Goal: Information Seeking & Learning: Check status

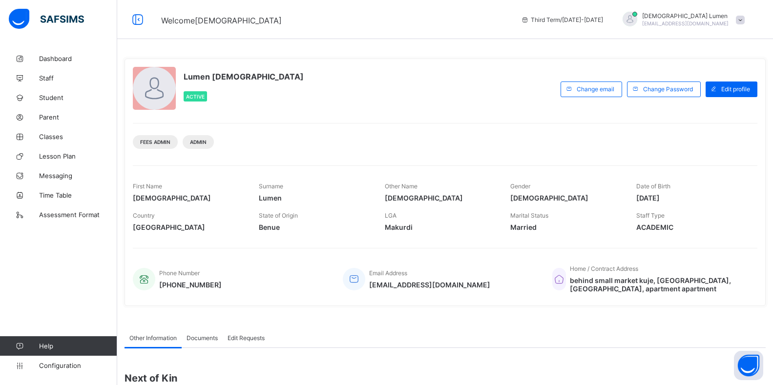
click at [745, 21] on span at bounding box center [740, 20] width 9 height 9
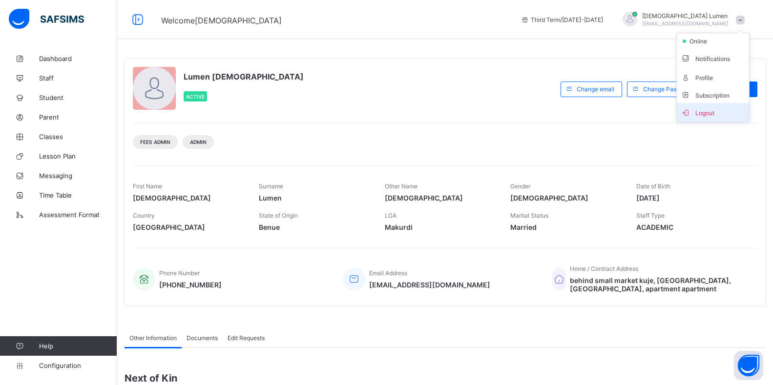
click at [720, 112] on span "Logout" at bounding box center [713, 112] width 64 height 11
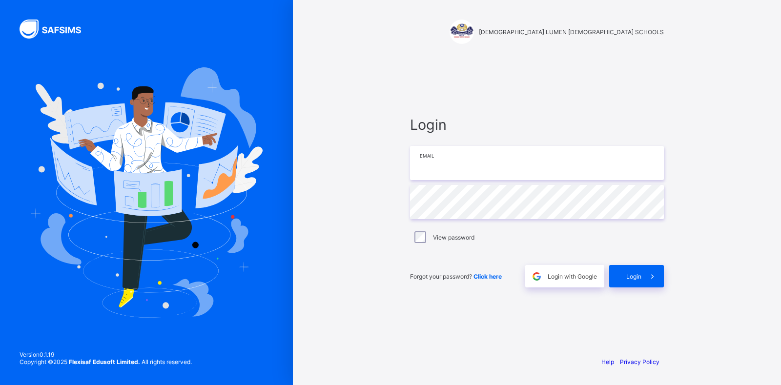
type input "**********"
click at [641, 277] on span "Login" at bounding box center [633, 276] width 15 height 7
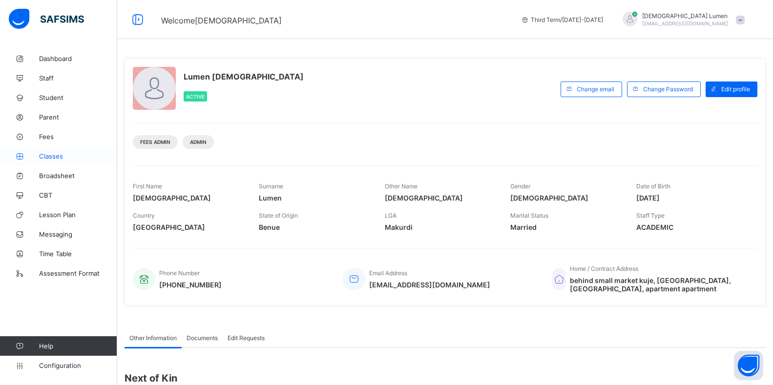
click at [55, 158] on span "Classes" at bounding box center [78, 156] width 78 height 8
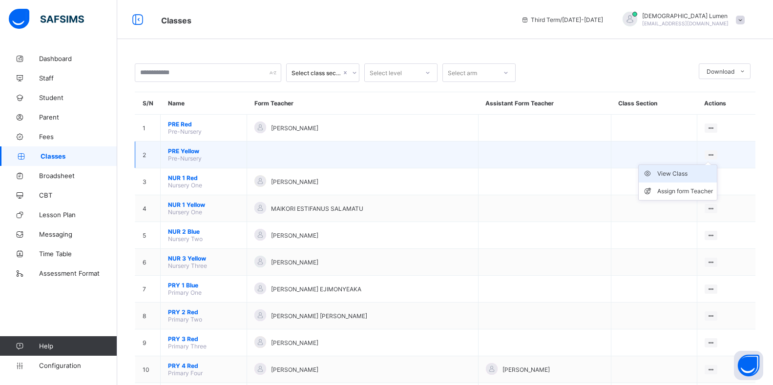
click at [691, 174] on div "View Class" at bounding box center [685, 174] width 56 height 10
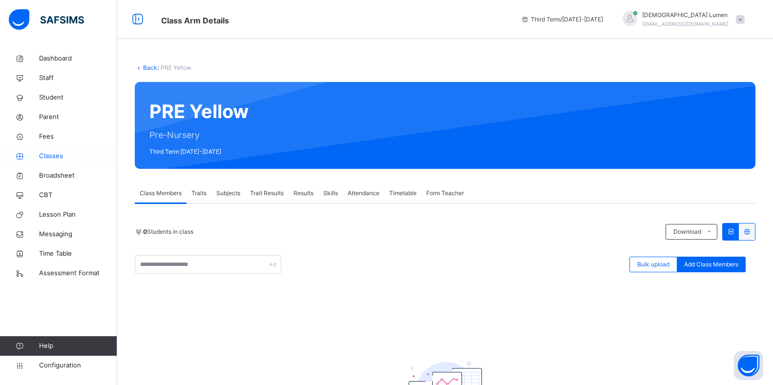
click at [49, 157] on span "Classes" at bounding box center [78, 156] width 78 height 10
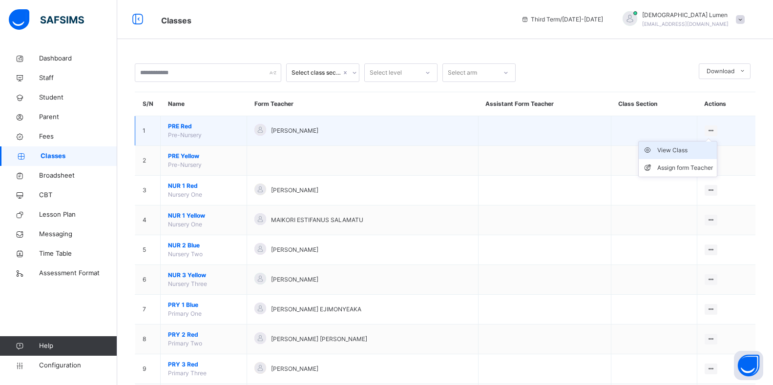
click at [692, 150] on div "View Class" at bounding box center [685, 150] width 56 height 10
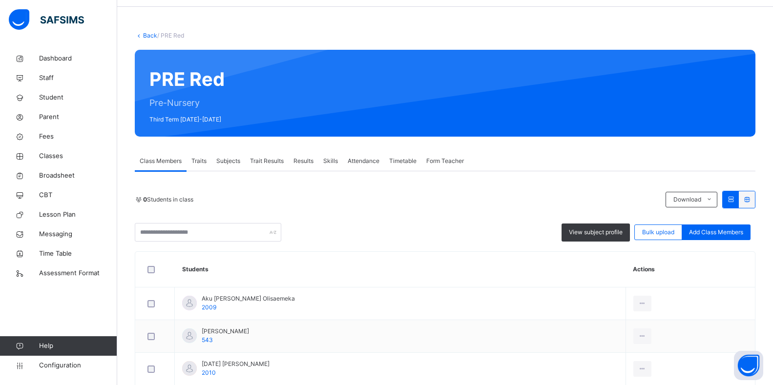
scroll to position [49, 0]
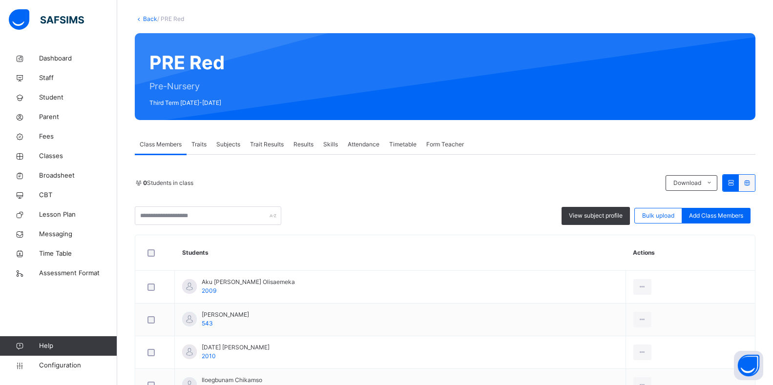
click at [307, 144] on span "Results" at bounding box center [303, 144] width 20 height 9
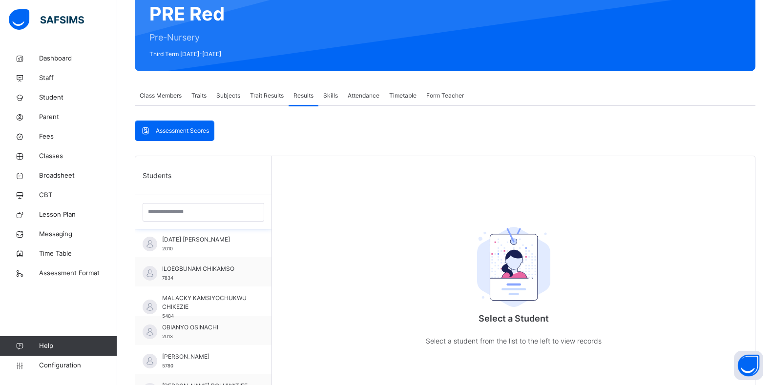
scroll to position [64, 0]
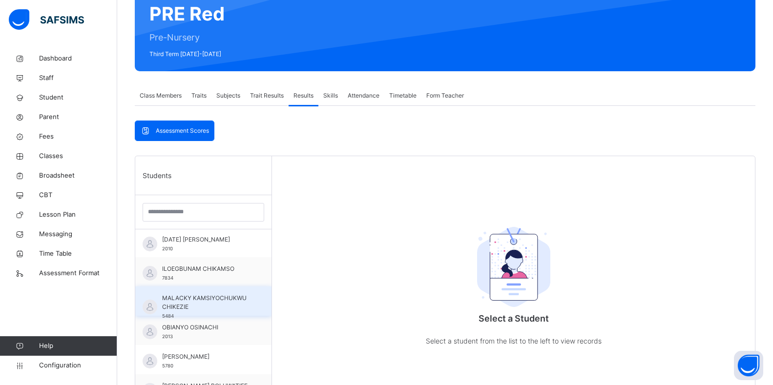
click at [198, 302] on span "MALACKY KAMSIYOCHUKWU CHIKEZIE" at bounding box center [205, 303] width 87 height 18
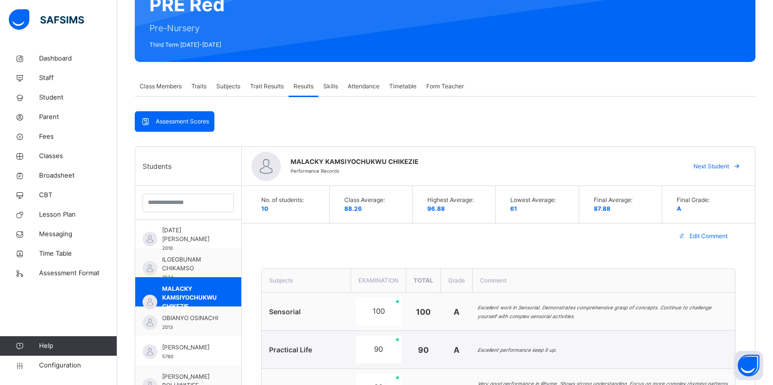
scroll to position [0, 0]
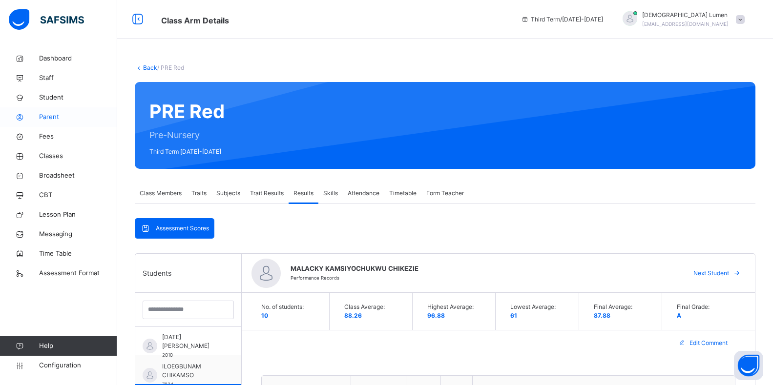
click at [48, 117] on span "Parent" at bounding box center [78, 117] width 78 height 10
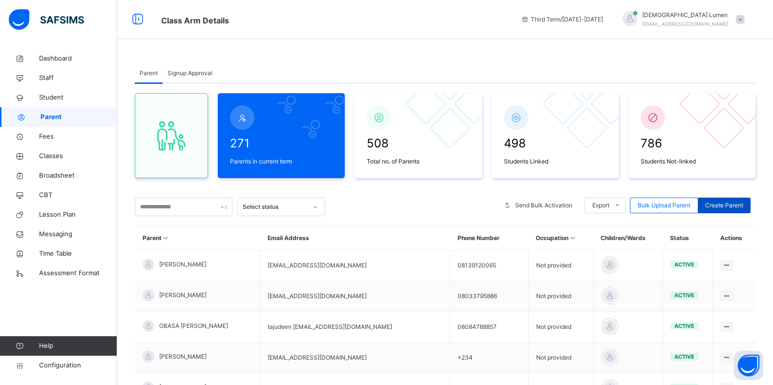
click at [724, 206] on span "Create Parent" at bounding box center [724, 205] width 38 height 9
select select "**"
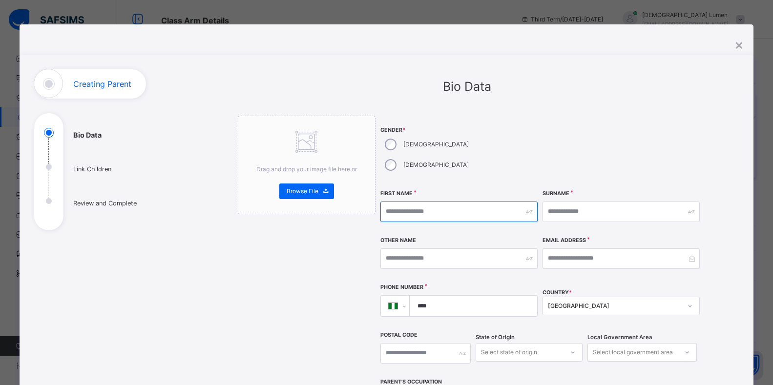
click at [389, 202] on input "text" at bounding box center [458, 212] width 157 height 21
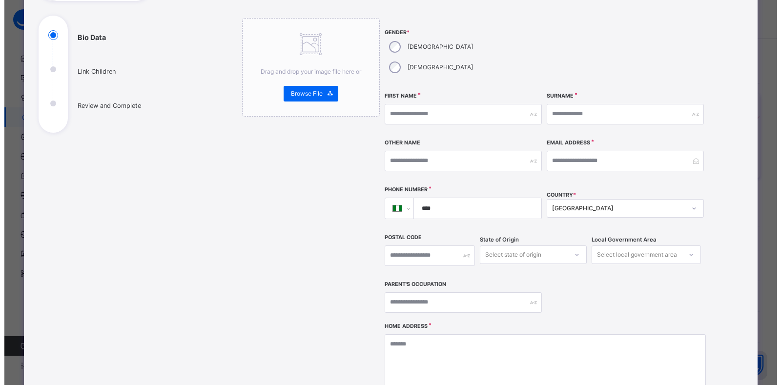
scroll to position [146, 0]
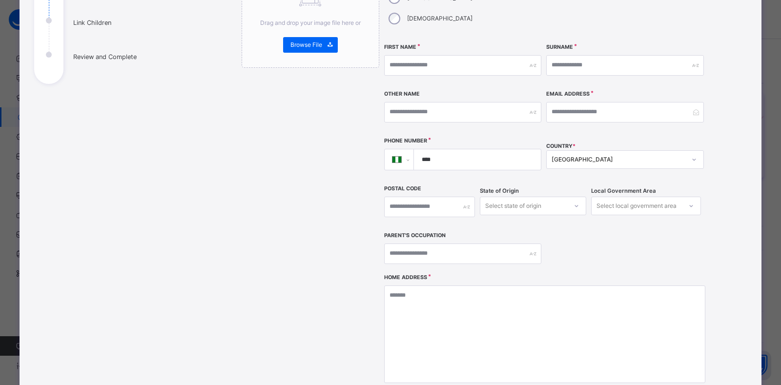
click at [576, 201] on icon at bounding box center [577, 206] width 6 height 10
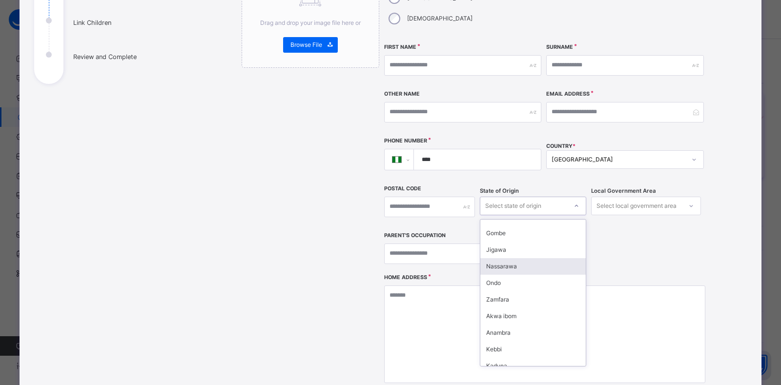
scroll to position [244, 0]
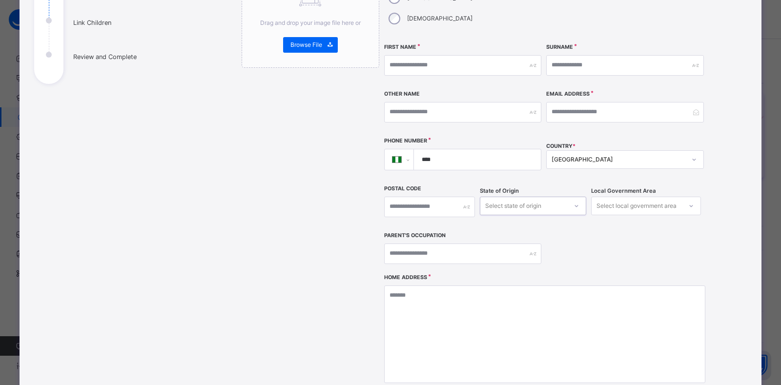
click at [490, 197] on div "Select state of origin" at bounding box center [513, 206] width 56 height 19
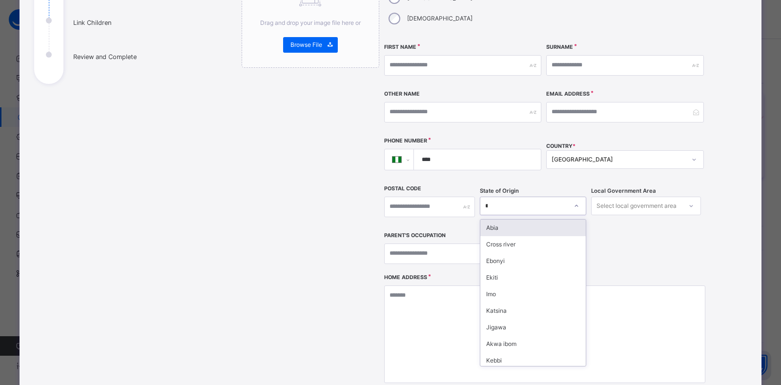
type input "**"
click at [495, 220] on div "Imo" at bounding box center [532, 228] width 105 height 17
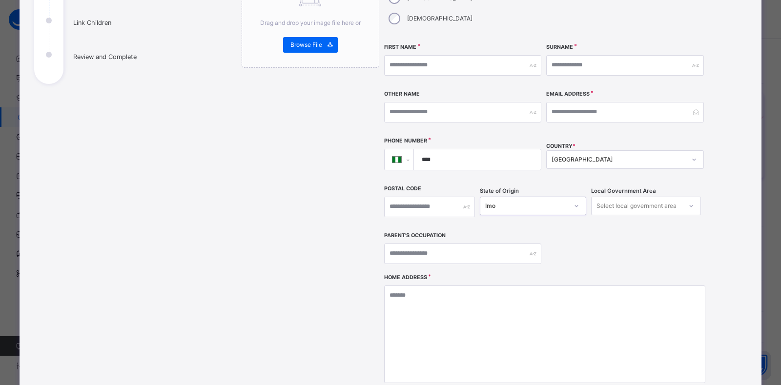
click at [688, 201] on icon at bounding box center [691, 206] width 6 height 10
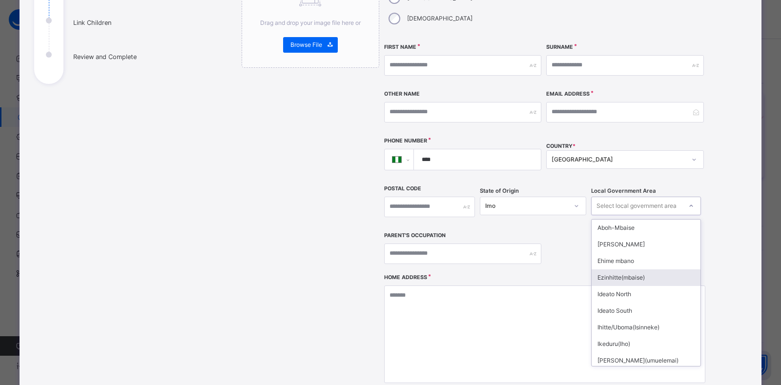
click at [625, 270] on div "Ezinhitte(mbaise)" at bounding box center [646, 278] width 109 height 17
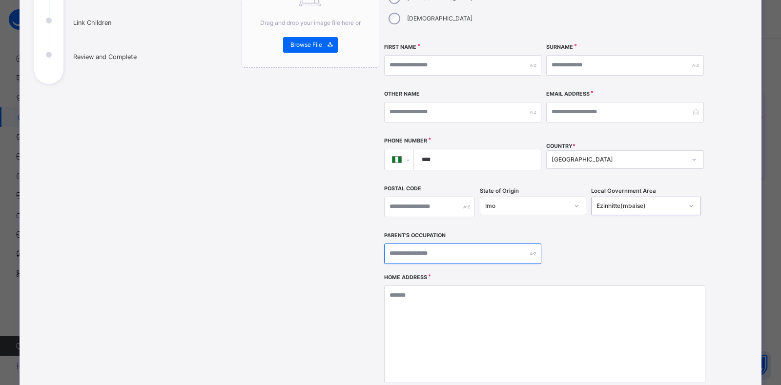
click at [401, 244] on input "text" at bounding box center [462, 254] width 157 height 21
type input "*"
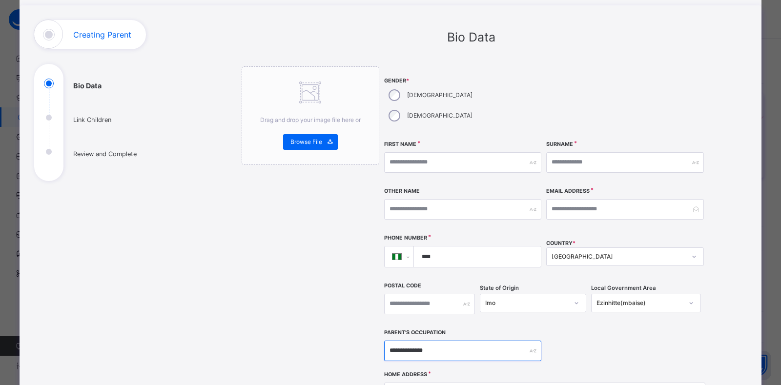
scroll to position [0, 0]
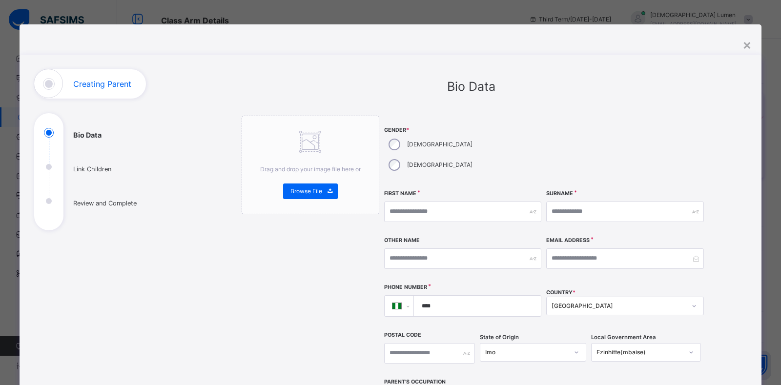
type input "**********"
click at [411, 202] on input "text" at bounding box center [462, 212] width 157 height 21
type input "******"
click at [568, 202] on input "text" at bounding box center [624, 212] width 157 height 21
type input "********"
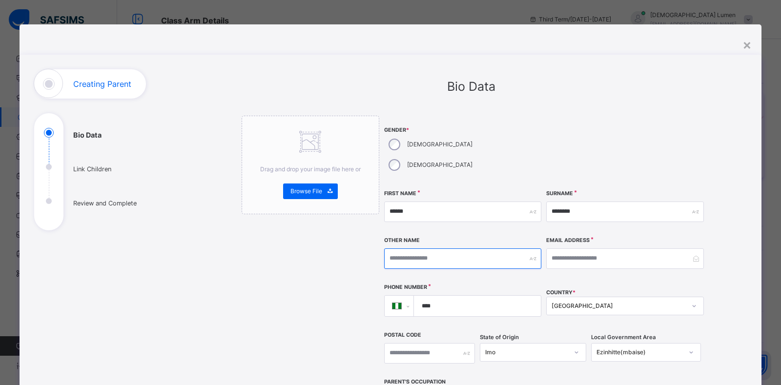
click at [407, 249] on input "text" at bounding box center [462, 259] width 157 height 21
type input "******"
click at [440, 296] on input "****" at bounding box center [476, 306] width 120 height 21
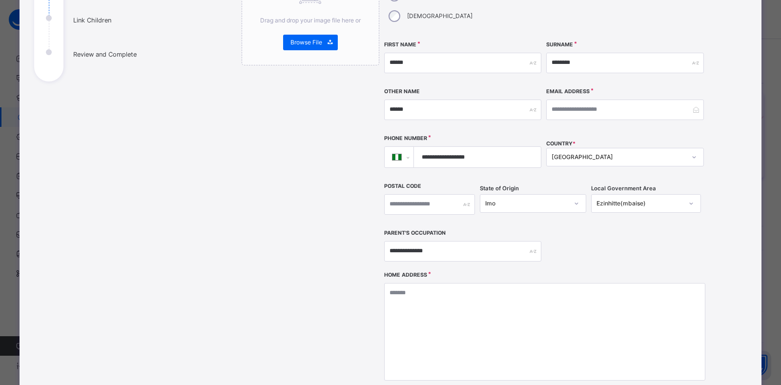
scroll to position [195, 0]
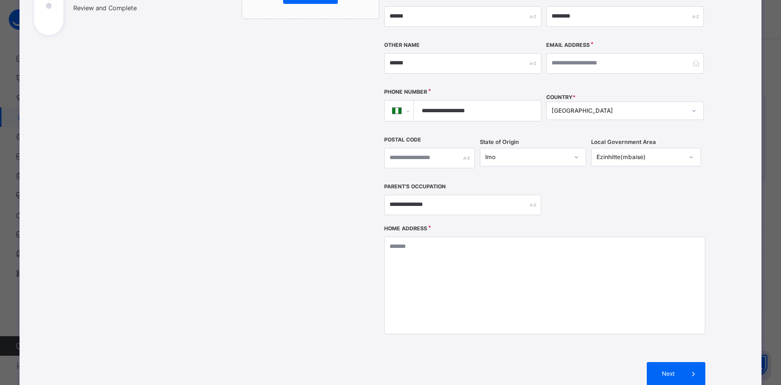
type input "**********"
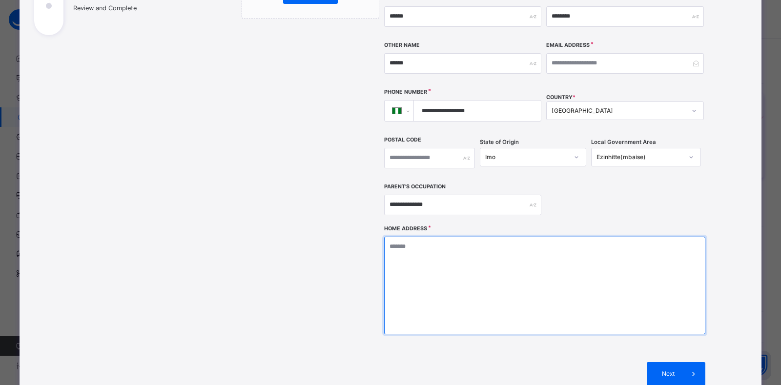
click at [403, 244] on textarea at bounding box center [544, 286] width 321 height 98
type textarea "*****"
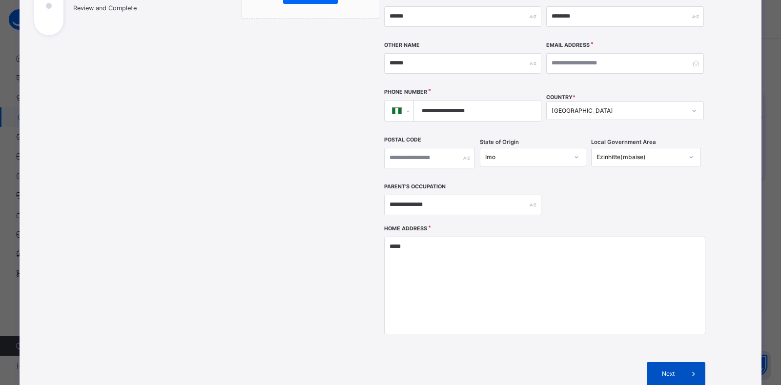
click at [679, 370] on span "Next" at bounding box center [668, 374] width 28 height 9
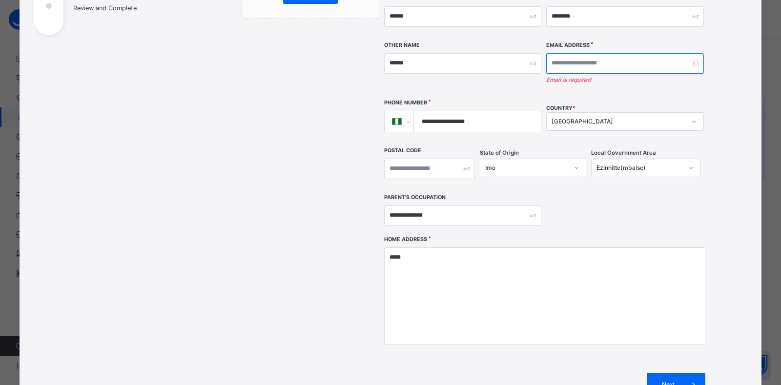
click at [549, 53] on input "email" at bounding box center [624, 63] width 157 height 21
type input "*"
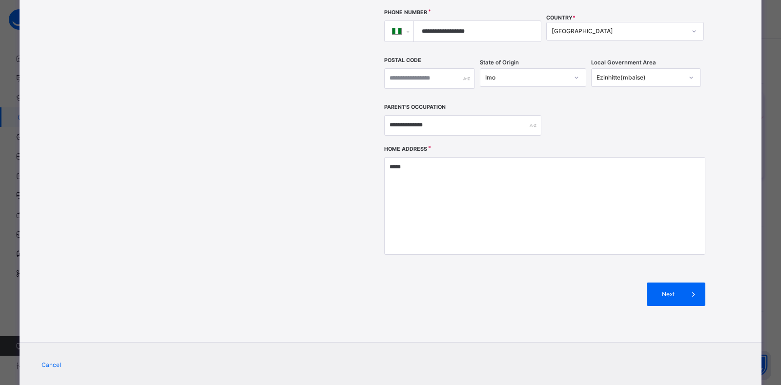
scroll to position [281, 0]
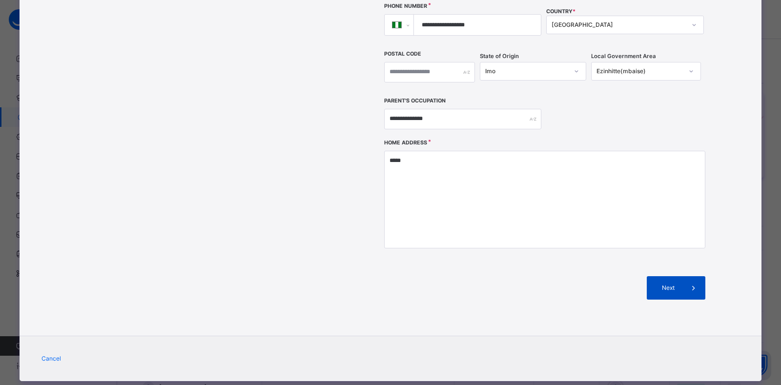
type input "**********"
click at [688, 282] on icon at bounding box center [693, 288] width 11 height 12
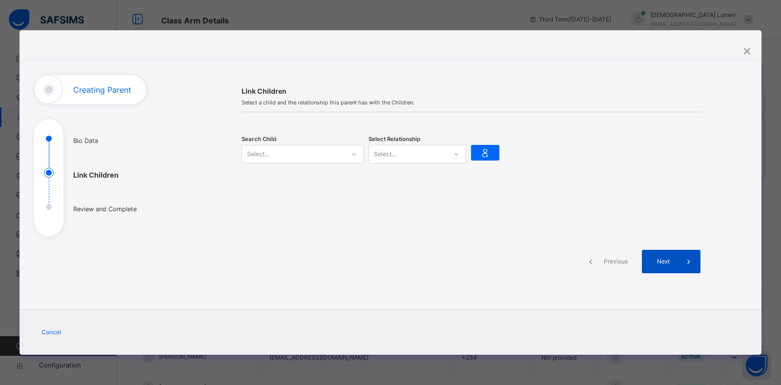
scroll to position [0, 0]
click at [253, 151] on div "Select..." at bounding box center [258, 154] width 22 height 19
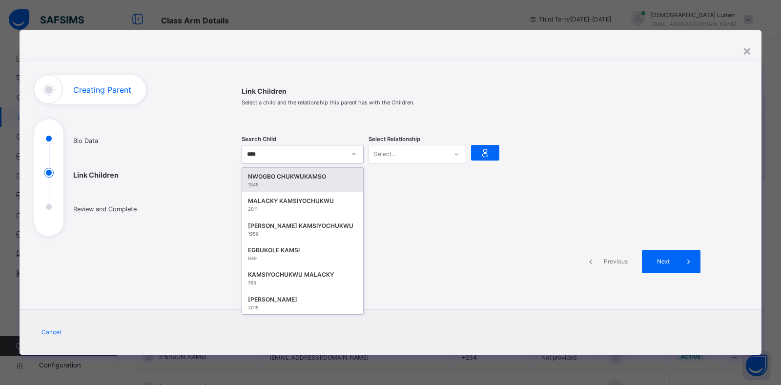
type input "*****"
click at [273, 180] on div "MALACKY KAMSIYOCHUKWU" at bounding box center [302, 177] width 109 height 10
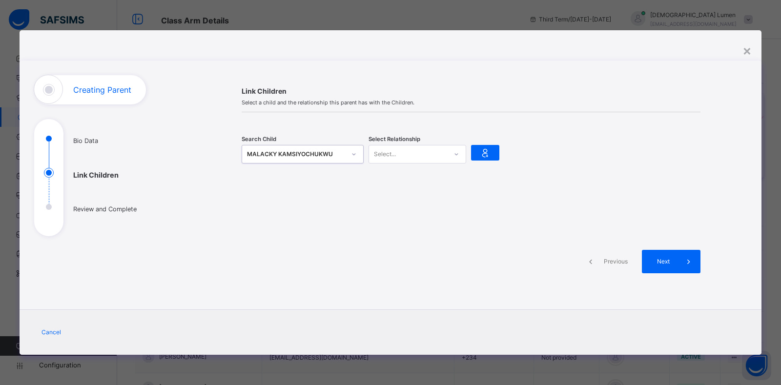
click at [452, 156] on div at bounding box center [456, 154] width 17 height 16
click at [394, 191] on div "Mother" at bounding box center [417, 193] width 97 height 17
click at [685, 263] on icon at bounding box center [689, 262] width 11 height 12
click at [485, 155] on icon at bounding box center [485, 152] width 14 height 15
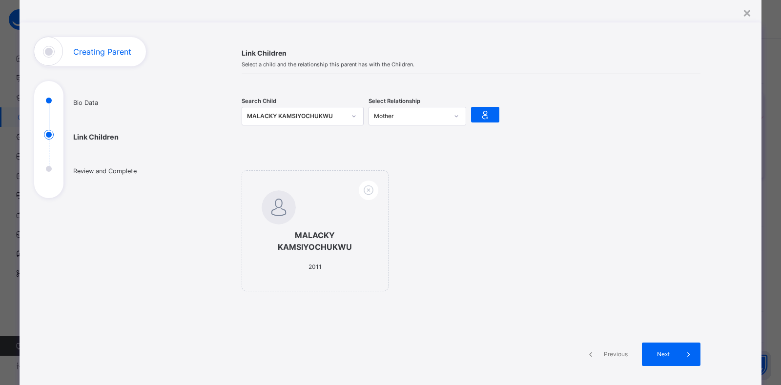
scroll to position [119, 0]
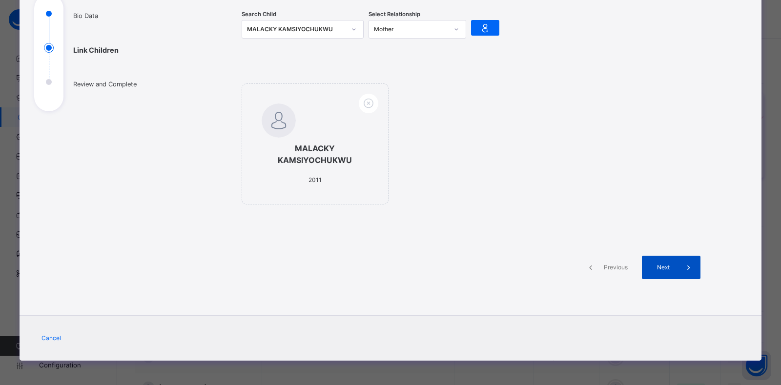
click at [670, 268] on span "Next" at bounding box center [663, 267] width 28 height 9
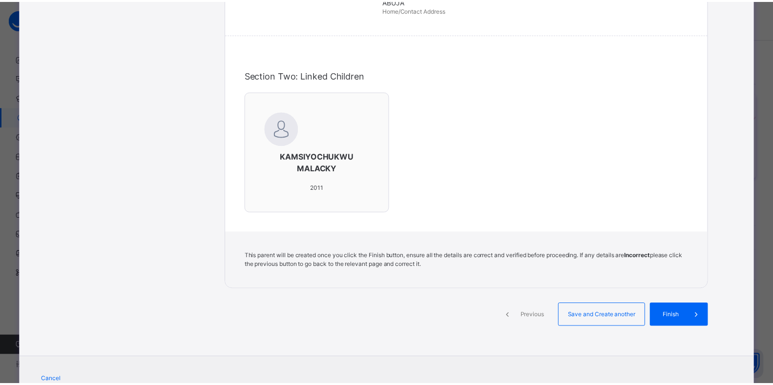
scroll to position [335, 0]
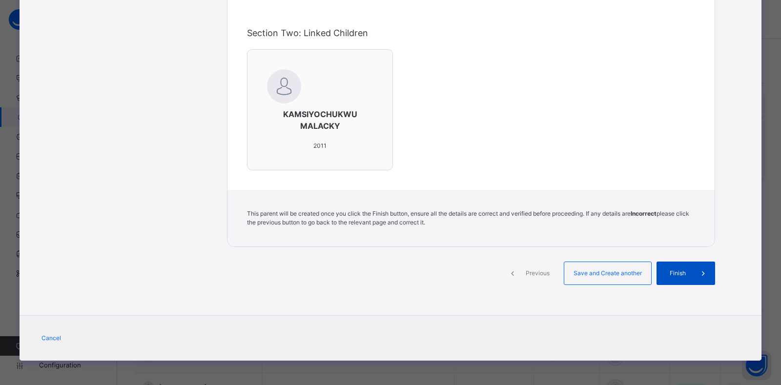
click at [698, 272] on icon at bounding box center [703, 274] width 11 height 12
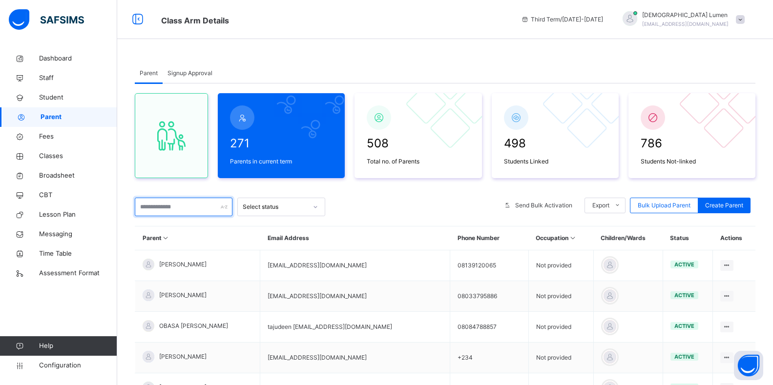
click at [147, 208] on input "text" at bounding box center [184, 207] width 98 height 19
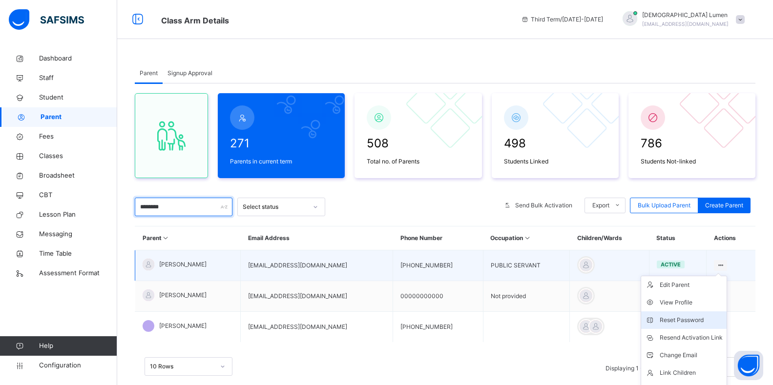
type input "********"
click at [692, 320] on div "Reset Password" at bounding box center [691, 320] width 63 height 10
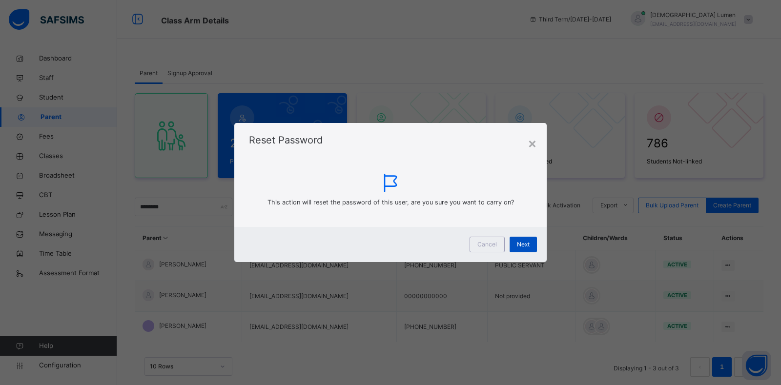
click at [518, 243] on span "Next" at bounding box center [523, 244] width 13 height 9
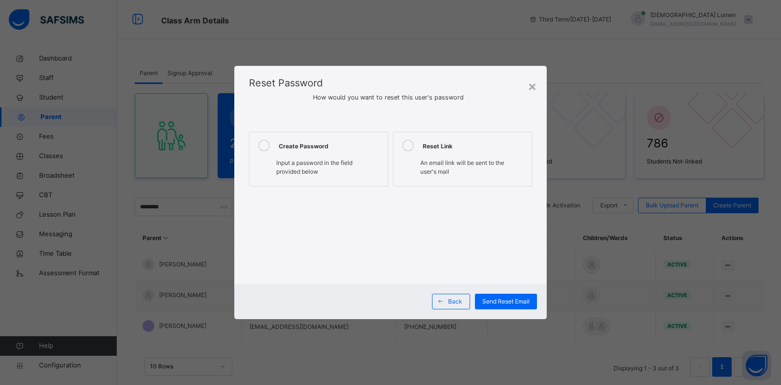
click at [261, 148] on icon at bounding box center [264, 146] width 12 height 12
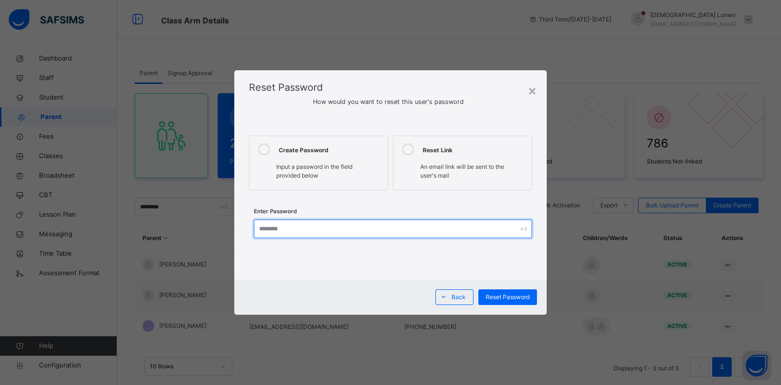
click at [258, 227] on input "text" at bounding box center [393, 229] width 278 height 19
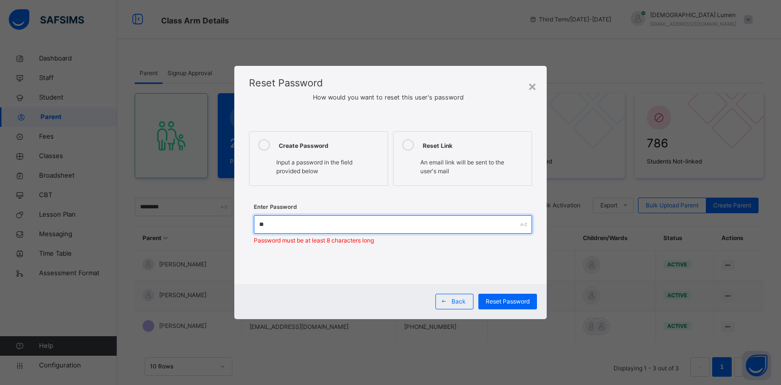
type input "*"
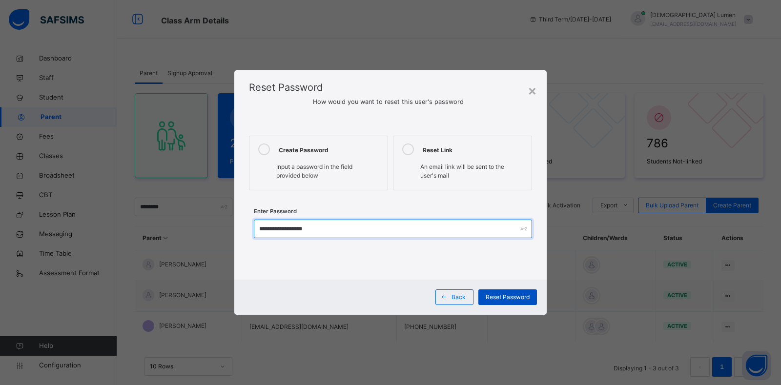
type input "**********"
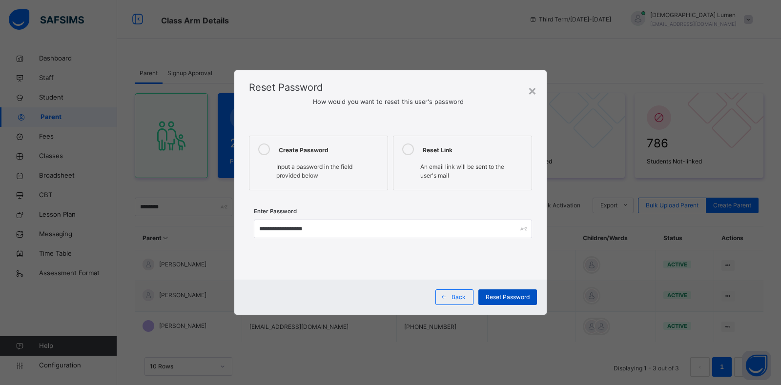
click at [502, 302] on div "Reset Password" at bounding box center [507, 298] width 59 height 16
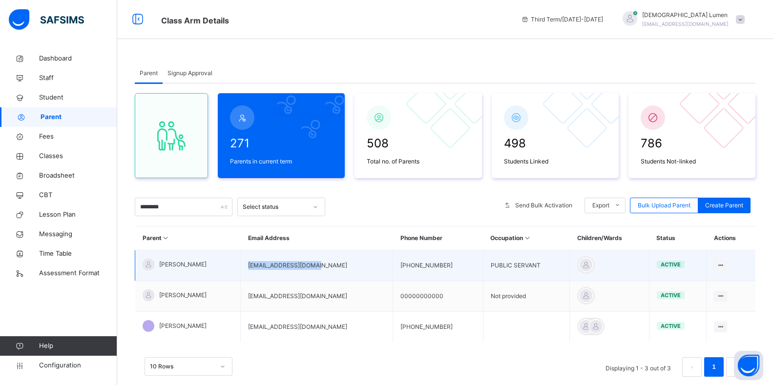
drag, startPoint x: 335, startPoint y: 265, endPoint x: 261, endPoint y: 270, distance: 74.4
click at [261, 270] on td "angelaaimua@yahoo.com" at bounding box center [317, 265] width 152 height 31
copy td "angelaaimua@yahoo.com"
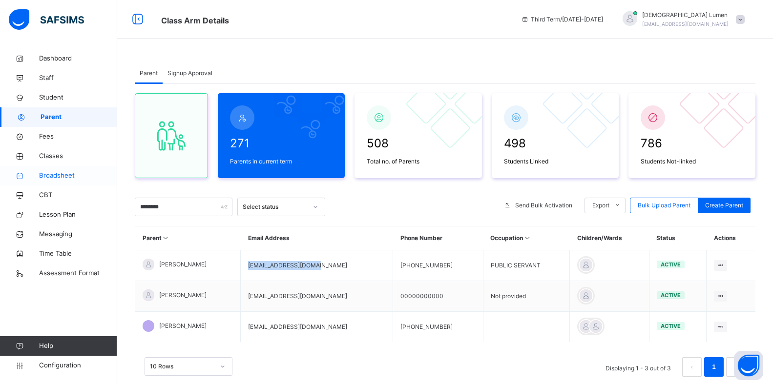
click at [51, 173] on span "Broadsheet" at bounding box center [78, 176] width 78 height 10
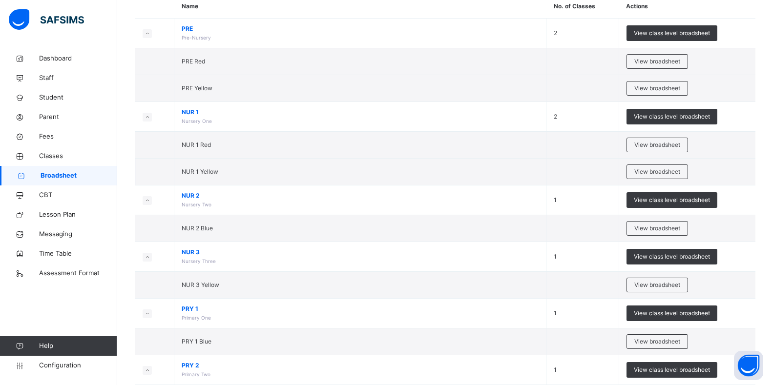
scroll to position [49, 0]
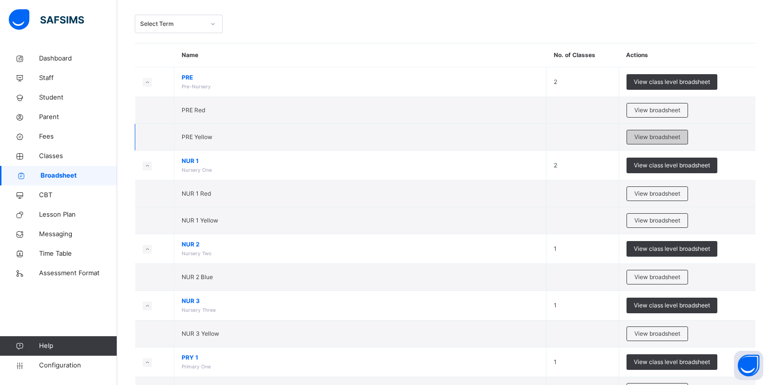
click at [667, 139] on span "View broadsheet" at bounding box center [657, 137] width 46 height 9
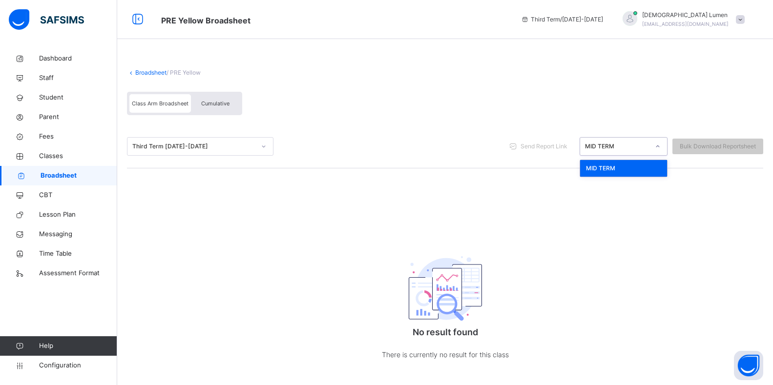
click at [661, 148] on icon at bounding box center [658, 147] width 6 height 10
click at [301, 171] on div "Broadsheet / PRE Yellow Class Arm Broadsheet Cumulative Third Term 2024-2025 Se…" at bounding box center [445, 224] width 656 height 351
click at [46, 157] on span "Classes" at bounding box center [78, 156] width 78 height 10
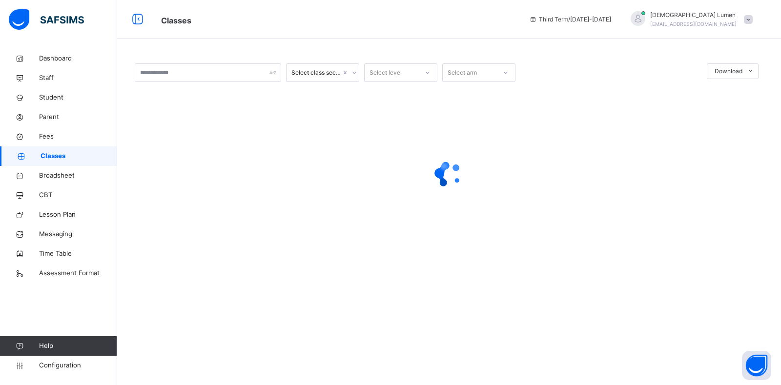
click at [748, 19] on span at bounding box center [748, 19] width 9 height 9
click at [713, 123] on span "Logout" at bounding box center [721, 121] width 64 height 13
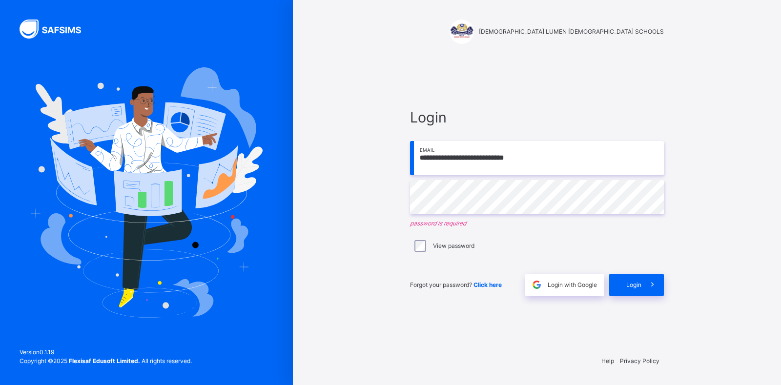
click at [535, 155] on input "**********" at bounding box center [537, 158] width 254 height 34
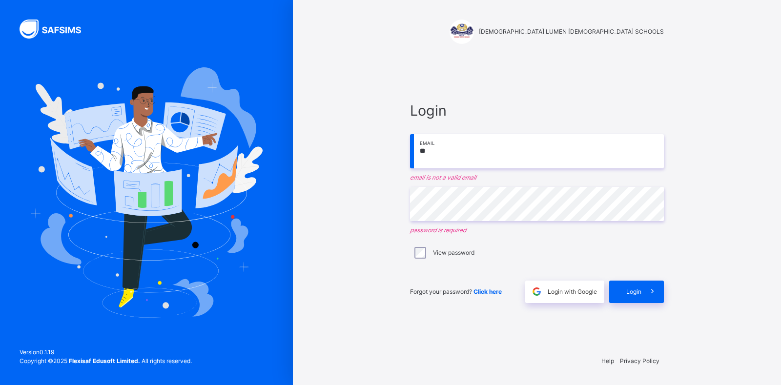
type input "*"
paste input "**********"
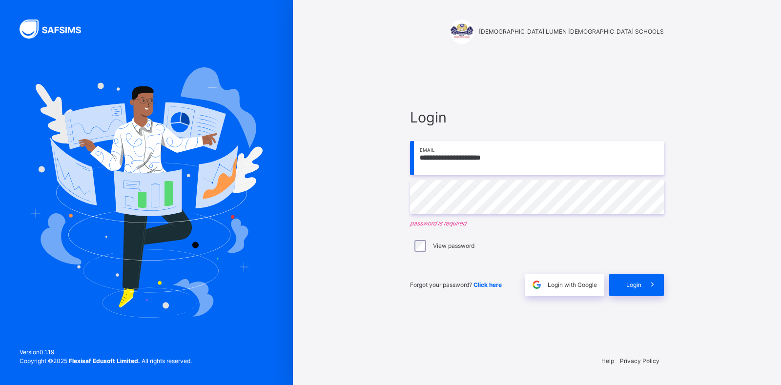
type input "**********"
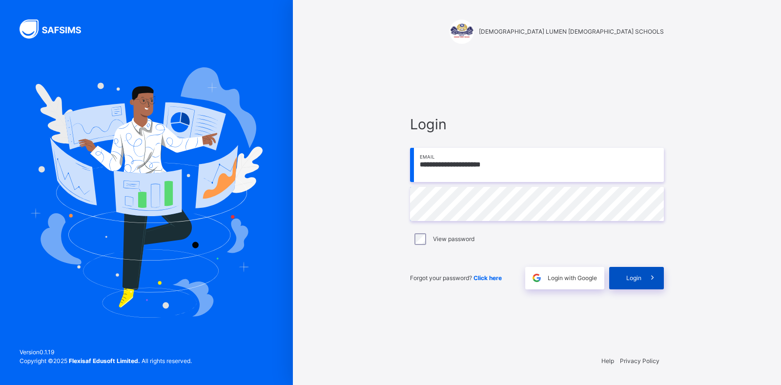
click at [646, 279] on span at bounding box center [653, 278] width 22 height 22
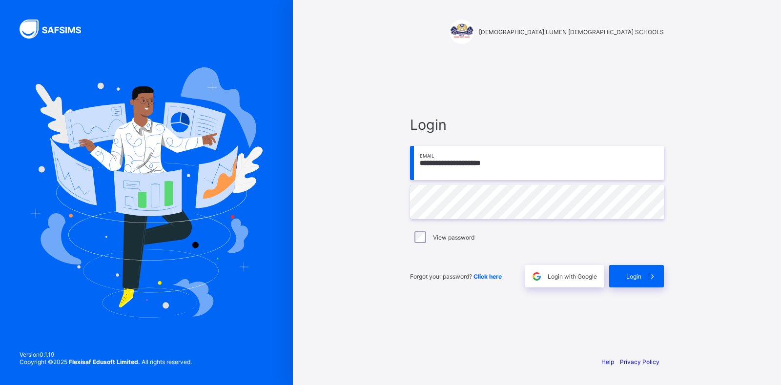
type input "**********"
click at [641, 276] on span "Login" at bounding box center [633, 276] width 15 height 7
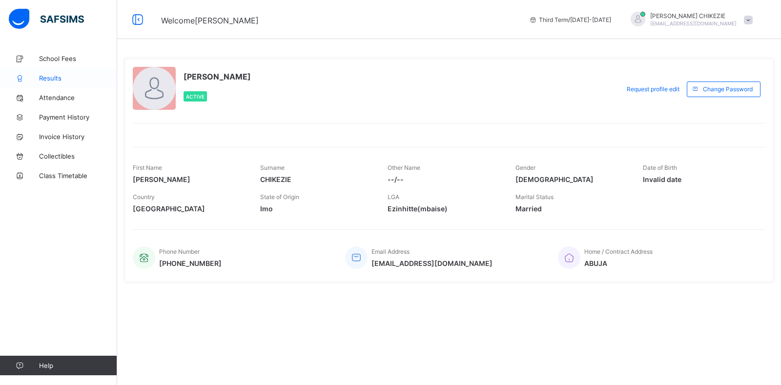
click at [52, 79] on span "Results" at bounding box center [78, 78] width 78 height 8
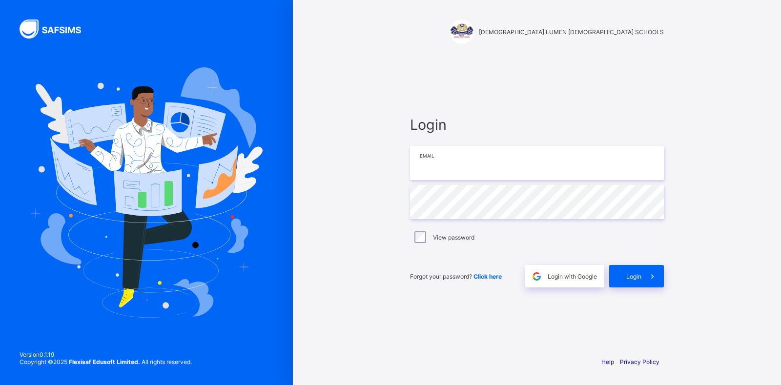
type input "**********"
click at [652, 276] on icon at bounding box center [652, 276] width 10 height 9
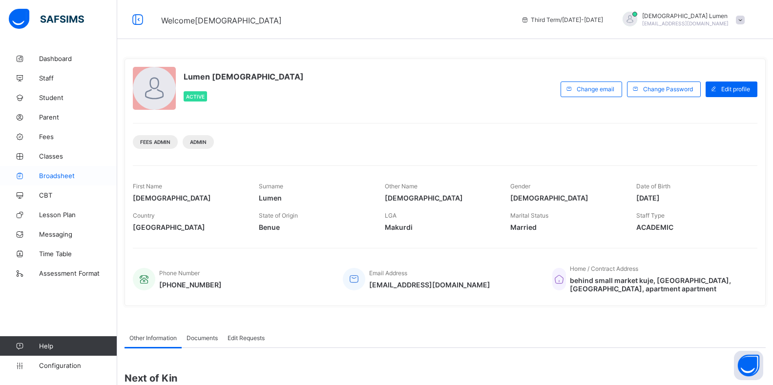
click at [62, 176] on span "Broadsheet" at bounding box center [78, 176] width 78 height 8
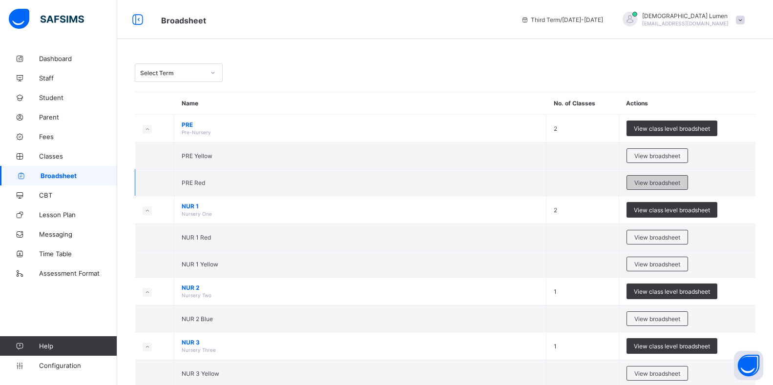
click at [648, 184] on span "View broadsheet" at bounding box center [657, 182] width 46 height 7
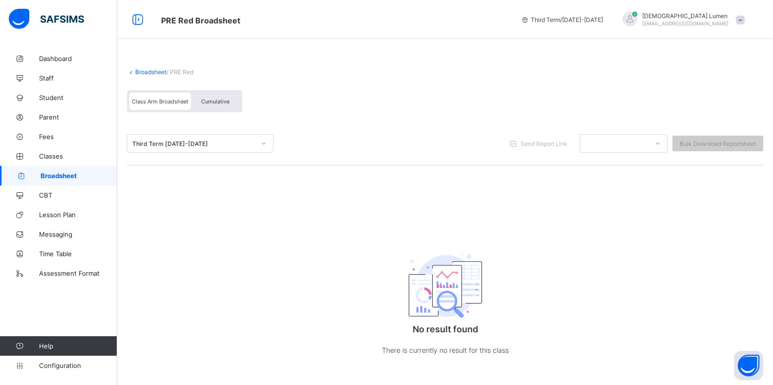
click at [265, 145] on icon at bounding box center [264, 144] width 6 height 10
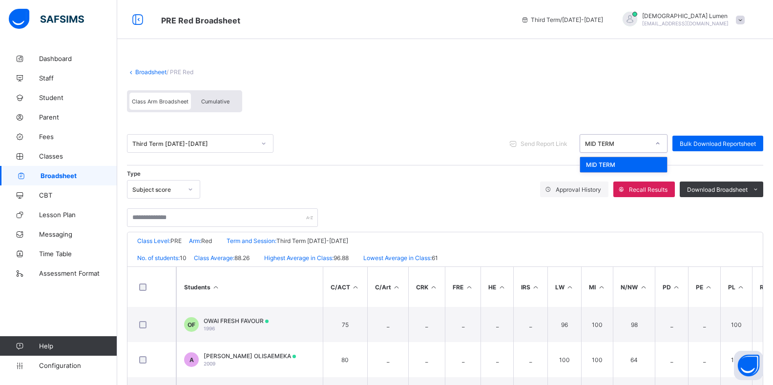
click at [661, 143] on icon at bounding box center [658, 144] width 6 height 10
click at [662, 143] on div at bounding box center [657, 144] width 17 height 16
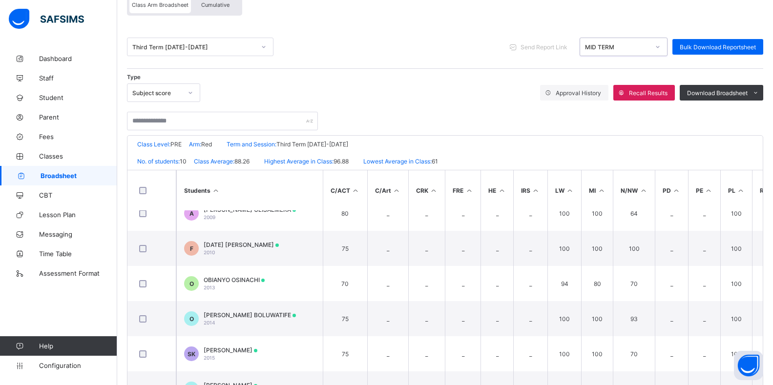
scroll to position [152, 0]
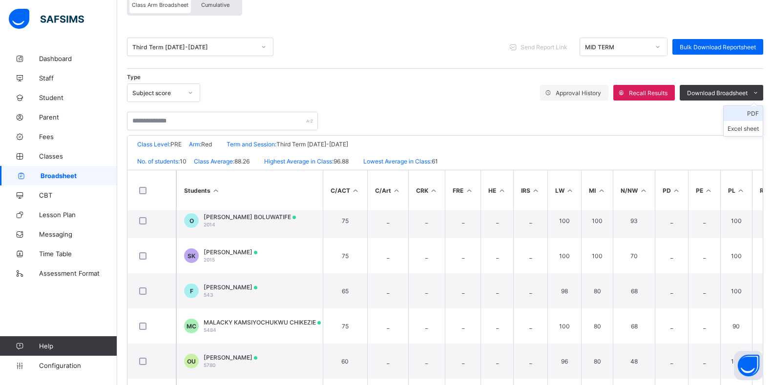
click at [761, 114] on li "PDF" at bounding box center [743, 113] width 39 height 15
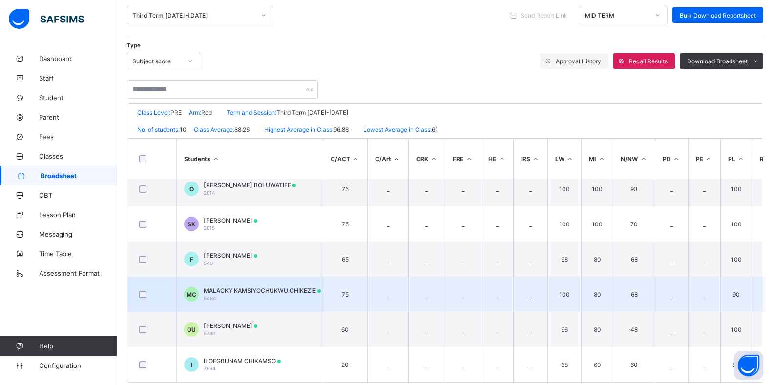
scroll to position [145, 0]
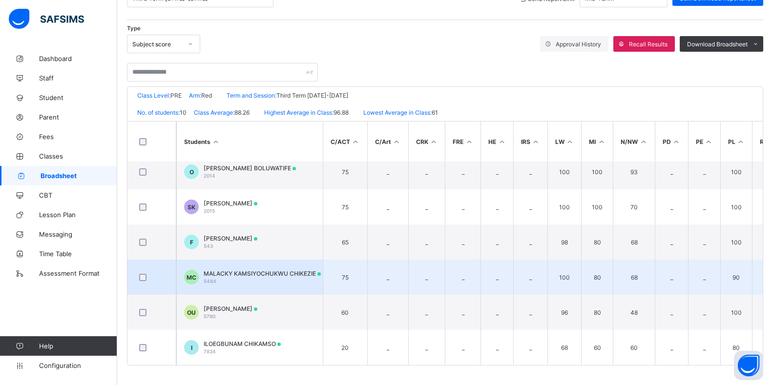
click at [291, 265] on td "MC MALACKY KAMSIYOCHUKWU CHIKEZIE 5484" at bounding box center [249, 277] width 146 height 35
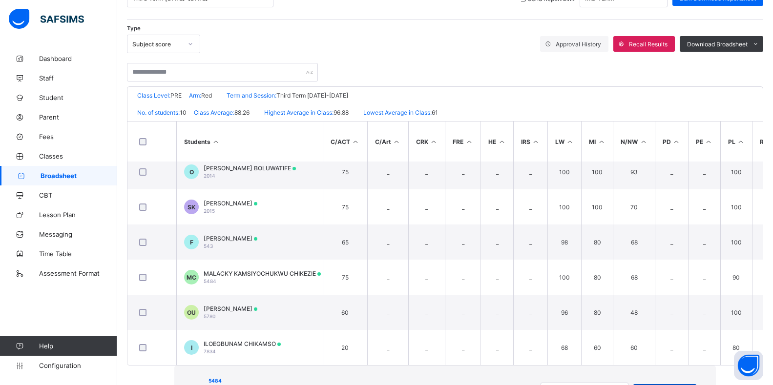
click at [641, 385] on span "View Reportsheet" at bounding box center [665, 392] width 48 height 7
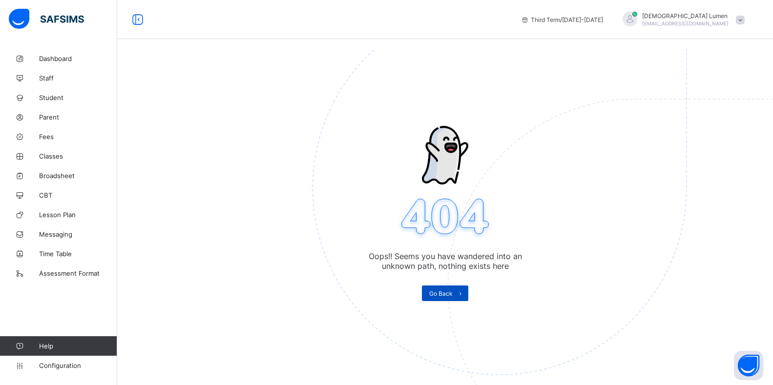
click at [457, 288] on span at bounding box center [461, 294] width 16 height 16
click at [458, 295] on span at bounding box center [461, 294] width 16 height 16
click at [745, 21] on span at bounding box center [740, 20] width 9 height 9
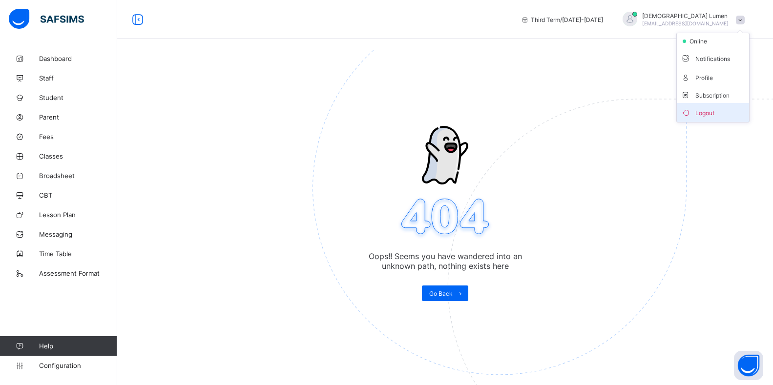
click at [708, 113] on span "Logout" at bounding box center [713, 112] width 64 height 11
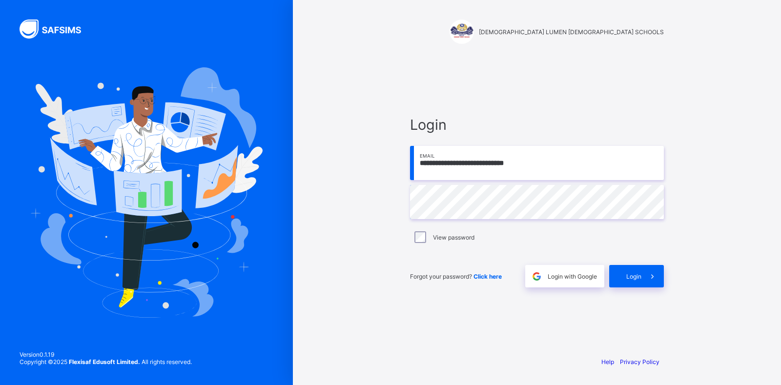
drag, startPoint x: 534, startPoint y: 165, endPoint x: 403, endPoint y: 166, distance: 131.3
click at [403, 166] on div "**********" at bounding box center [536, 201] width 273 height 293
paste input "email"
type input "**********"
click at [635, 279] on span "Login" at bounding box center [633, 276] width 15 height 7
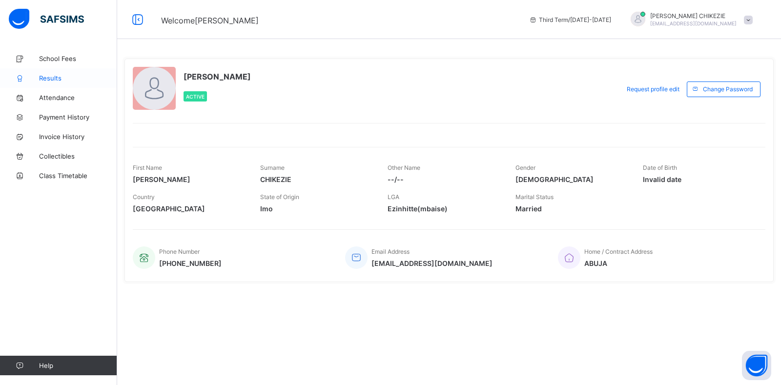
click at [61, 77] on span "Results" at bounding box center [78, 78] width 78 height 8
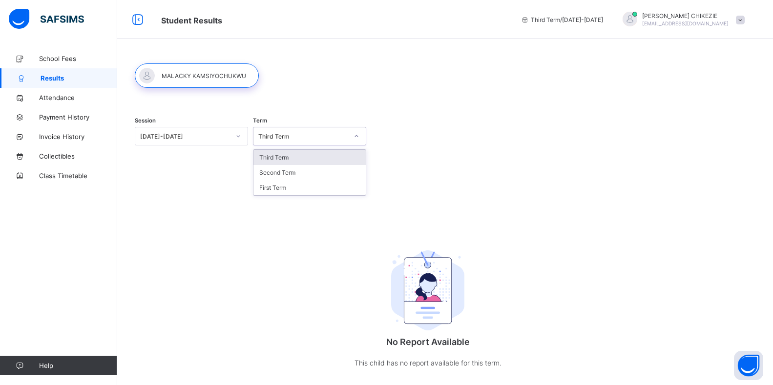
click at [343, 137] on div "Third Term" at bounding box center [303, 136] width 90 height 7
click at [286, 156] on div "Third Term" at bounding box center [309, 157] width 112 height 15
click at [237, 136] on icon at bounding box center [238, 136] width 3 height 2
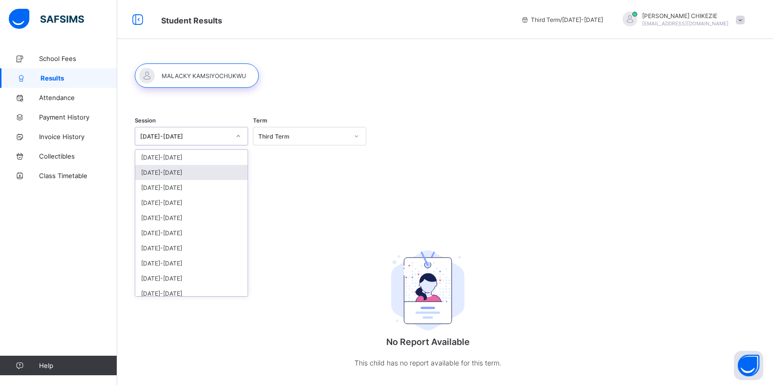
click at [185, 171] on div "[DATE]-[DATE]" at bounding box center [191, 172] width 112 height 15
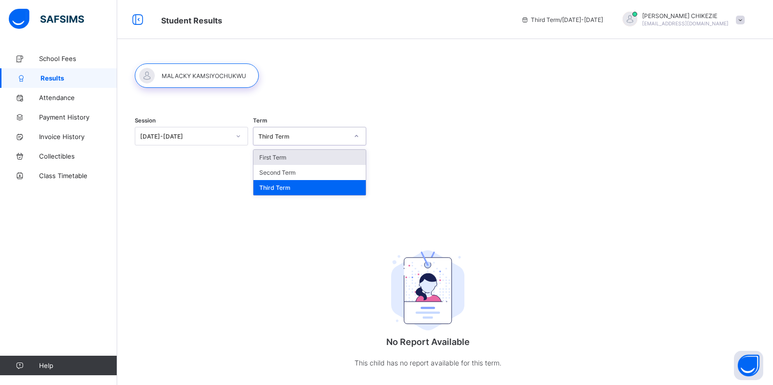
click at [358, 136] on icon at bounding box center [356, 136] width 6 height 10
click at [288, 160] on div "First Term" at bounding box center [309, 157] width 112 height 15
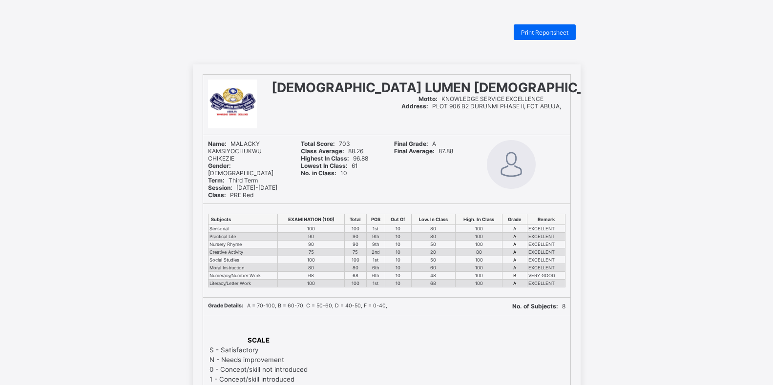
click at [551, 22] on html "Print Reportsheet SANCTUS LUMEN CHRISTI SCHOOLS Motto: KNOWLEDGE SERVICE EXCELL…" at bounding box center [386, 315] width 773 height 631
click at [549, 31] on span "Print Reportsheet" at bounding box center [544, 32] width 47 height 7
click at [559, 32] on span "Print Reportsheet" at bounding box center [544, 32] width 47 height 7
